Goal: Transaction & Acquisition: Purchase product/service

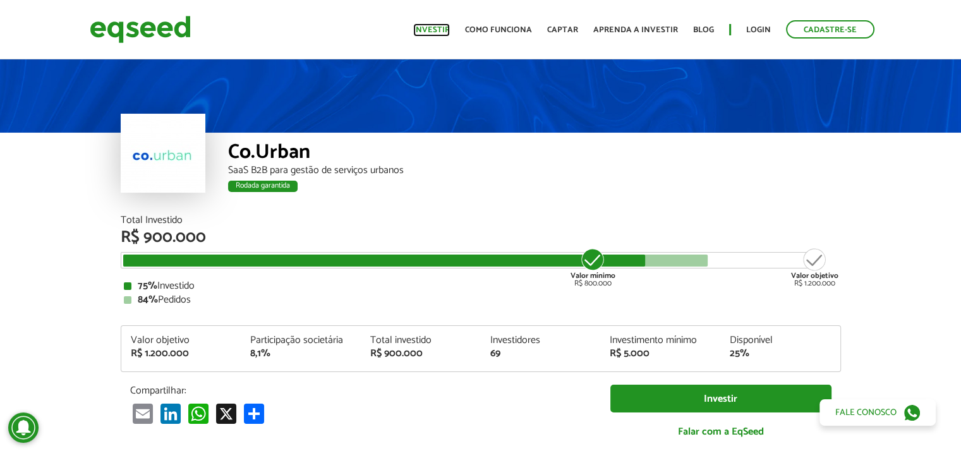
click at [436, 34] on link "Investir" at bounding box center [431, 30] width 37 height 8
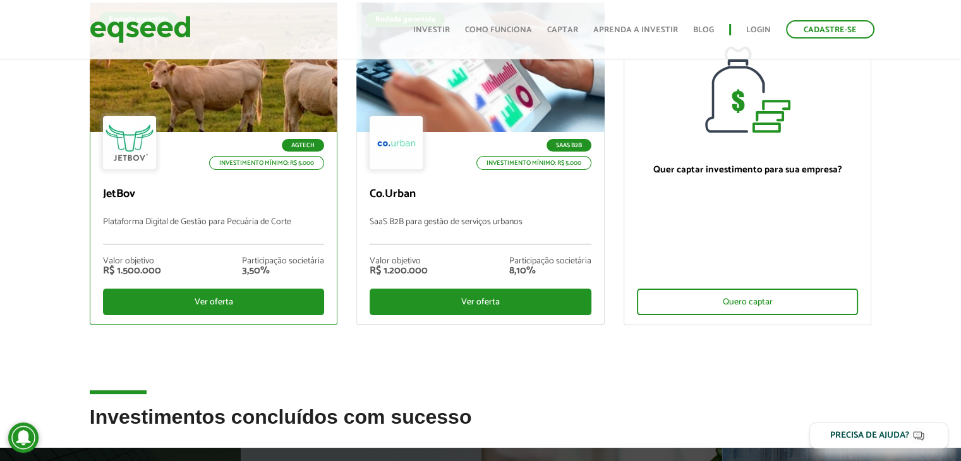
scroll to position [147, 0]
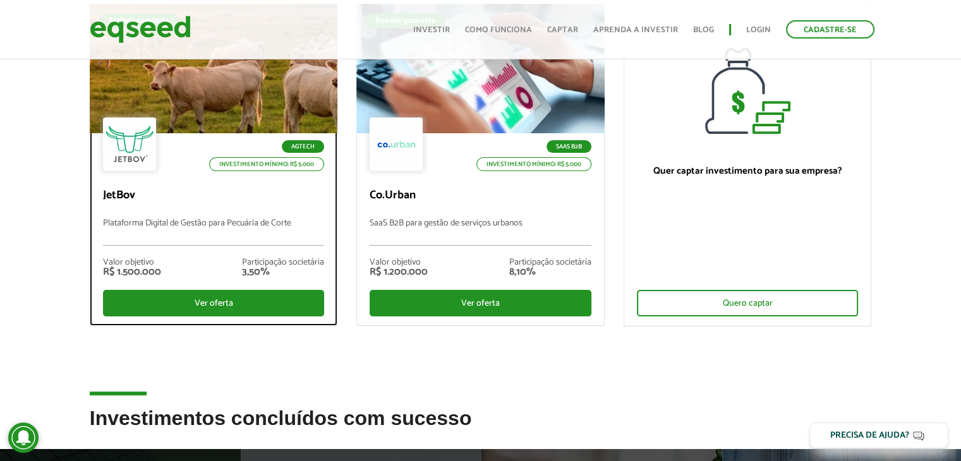
click at [254, 246] on div "Valor objetivo R$ 1.500.000 Participação societária 3,50%" at bounding box center [214, 268] width 222 height 44
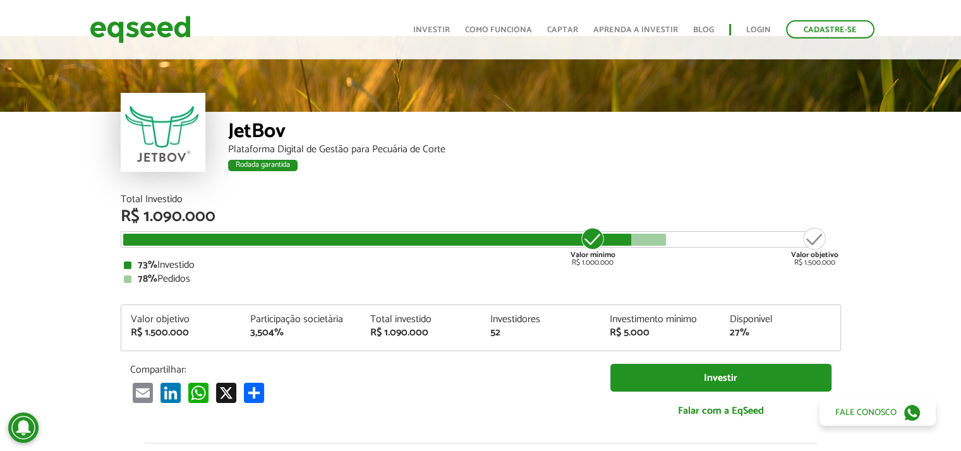
scroll to position [1514, 0]
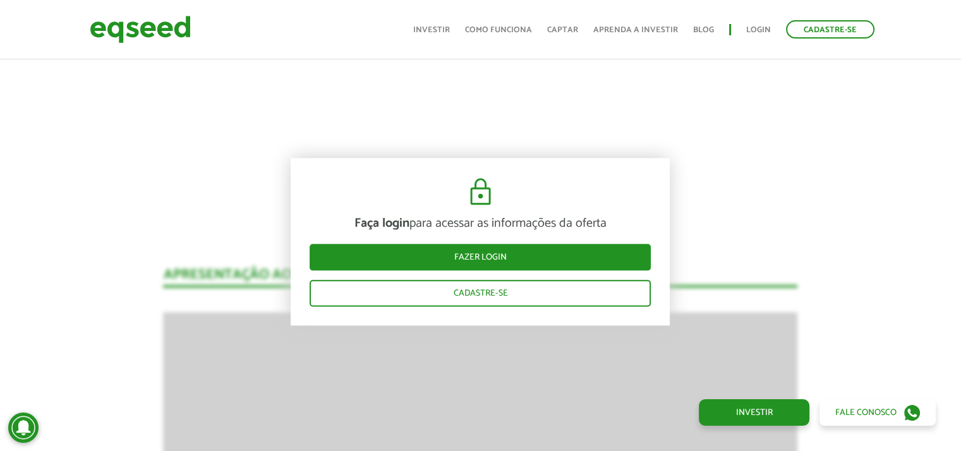
drag, startPoint x: 867, startPoint y: 178, endPoint x: 836, endPoint y: 185, distance: 31.9
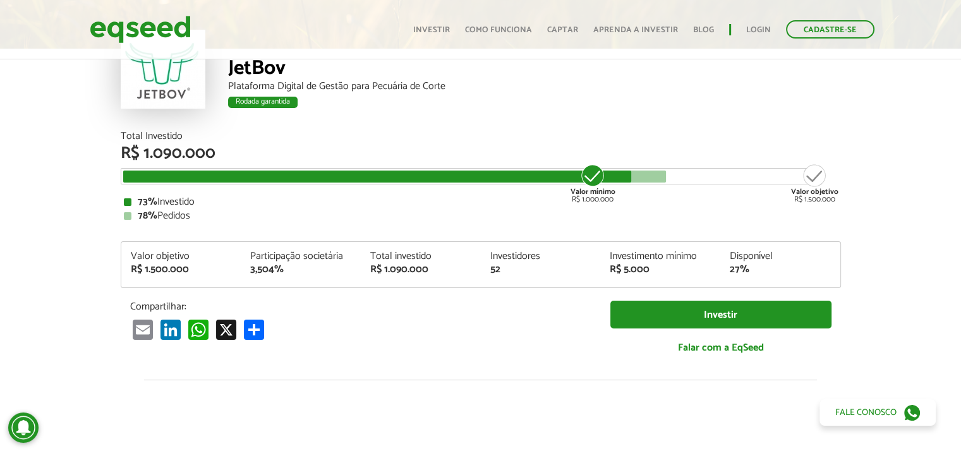
scroll to position [0, 0]
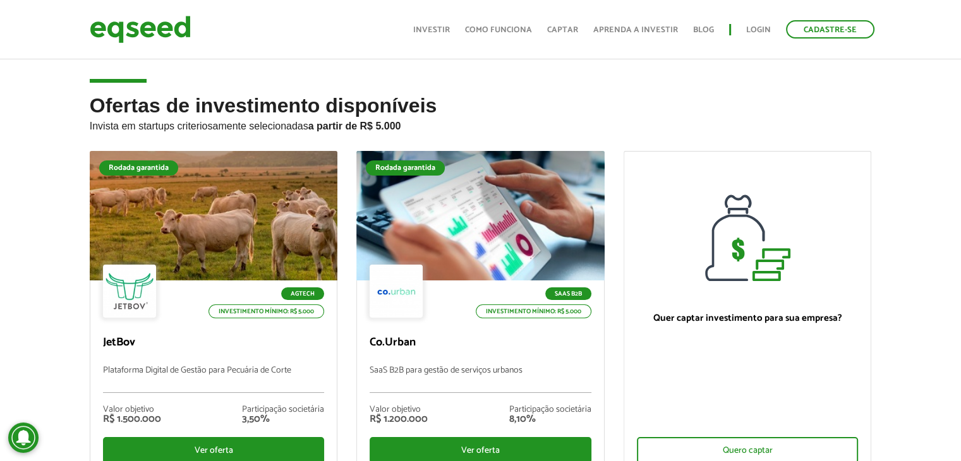
scroll to position [147, 0]
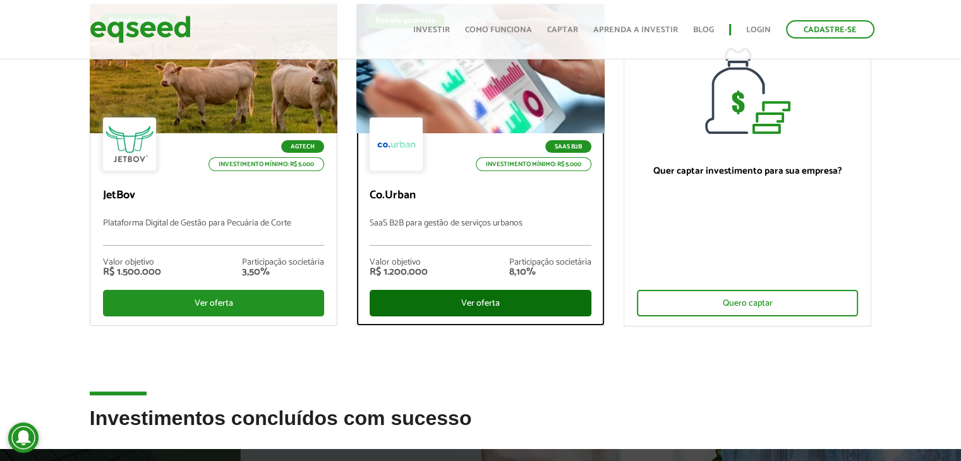
click at [505, 310] on div "Ver oferta" at bounding box center [481, 303] width 222 height 27
